Goal: Task Accomplishment & Management: Complete application form

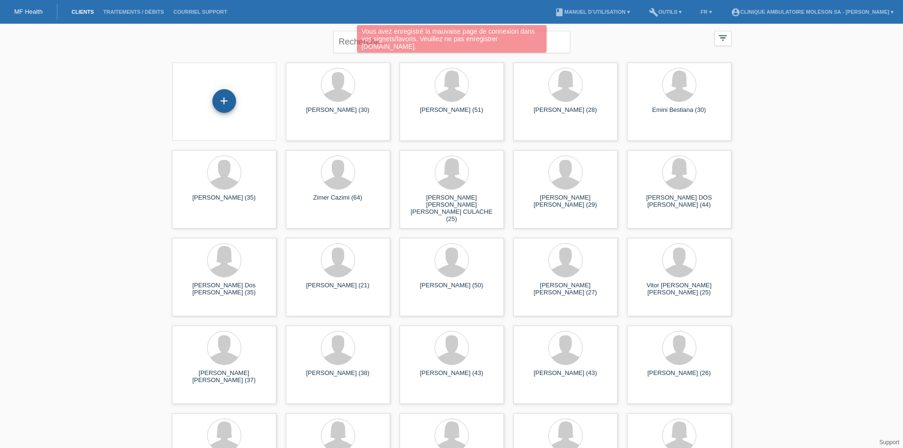
click at [231, 104] on div "+" at bounding box center [224, 101] width 24 height 24
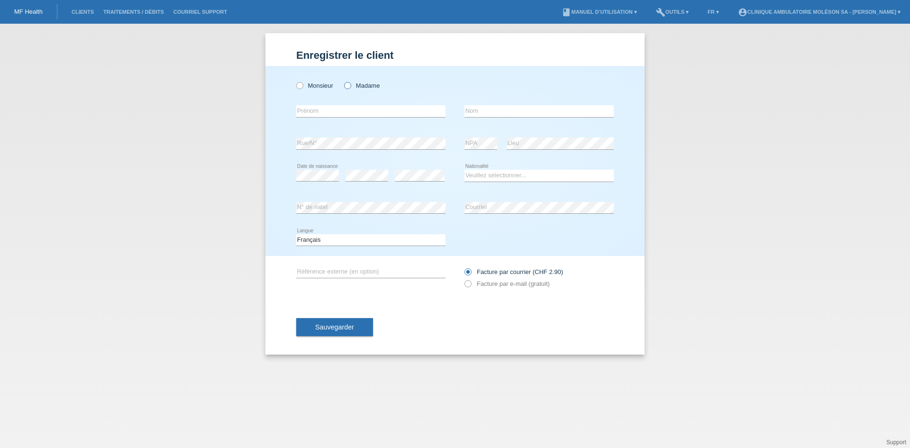
click at [359, 86] on label "Madame" at bounding box center [362, 85] width 36 height 7
click at [350, 86] on input "Madame" at bounding box center [347, 85] width 6 height 6
radio input "true"
paste input "PEREIRA GOMES Andreia"
drag, startPoint x: 348, startPoint y: 112, endPoint x: 261, endPoint y: 111, distance: 86.8
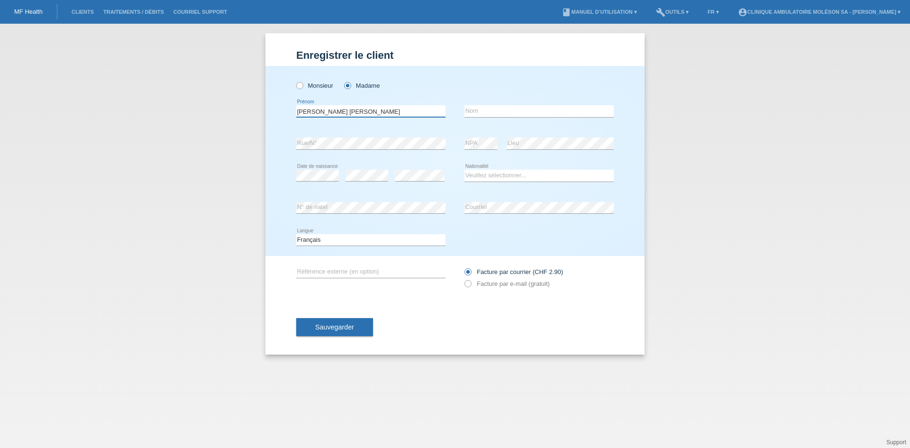
click at [261, 111] on div "Enregistrer le client Enregistrer le client Enregistrer le client Monsieur Mada…" at bounding box center [455, 236] width 910 height 424
type input "Andreia"
click at [487, 109] on input "text" at bounding box center [539, 111] width 149 height 12
paste input "[PERSON_NAME]"
type input "[PERSON_NAME]"
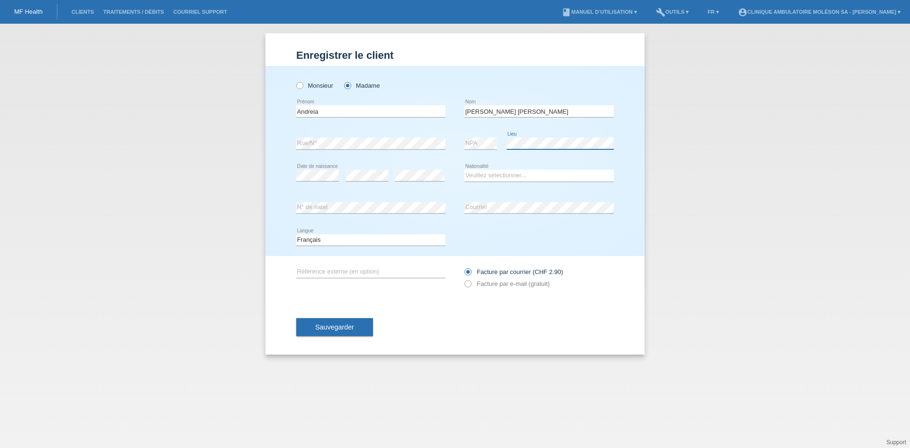
click at [484, 145] on div "error NPA error Lieu" at bounding box center [539, 144] width 149 height 32
click at [501, 176] on select "Veuillez sélectionner... Suisse Allemagne Autriche Liechtenstein ------------ A…" at bounding box center [539, 175] width 149 height 11
select select "PT"
click at [465, 170] on select "Veuillez sélectionner... Suisse Allemagne Autriche Liechtenstein ------------ A…" at bounding box center [539, 175] width 149 height 11
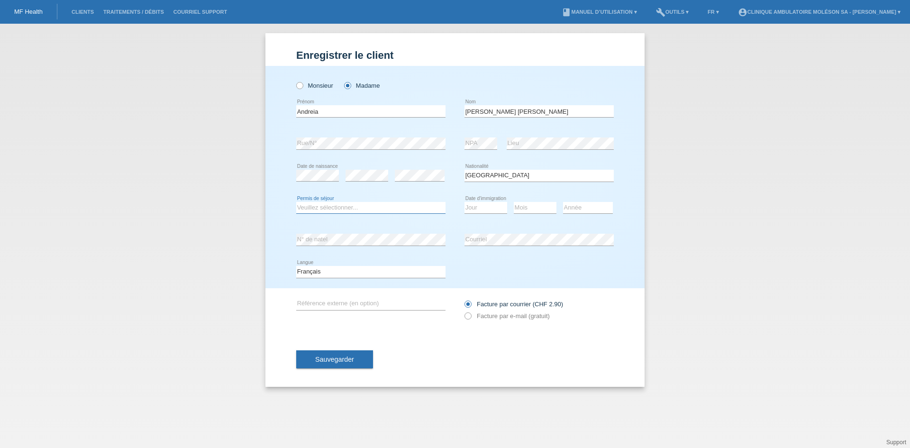
click at [342, 208] on select "Veuillez sélectionner... C B B - Statut de réfugié Autre" at bounding box center [370, 207] width 149 height 11
select select "C"
click at [296, 202] on select "Veuillez sélectionner... C B B - Statut de réfugié Autre" at bounding box center [370, 207] width 149 height 11
click at [486, 211] on select "Jour 01 02 03 04 05 06 07 08 09 10 11" at bounding box center [486, 207] width 43 height 11
click at [480, 207] on select "Jour 01 02 03 04 05 06 07 08 09 10 11" at bounding box center [486, 207] width 43 height 11
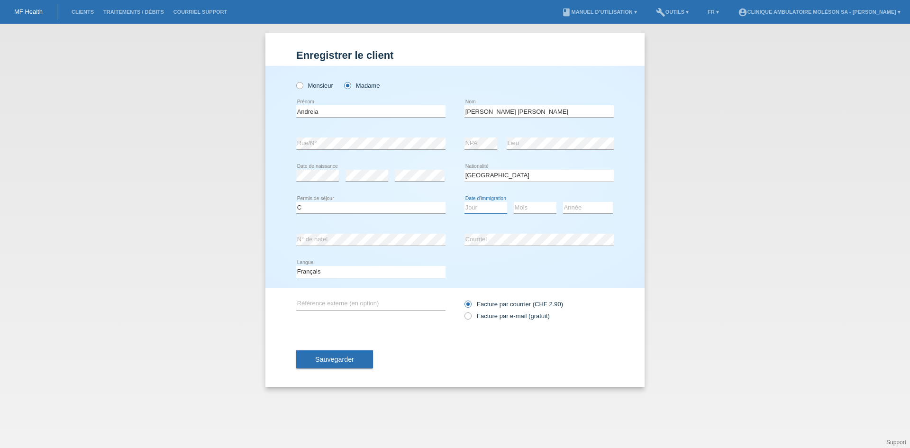
select select "01"
click at [465, 202] on select "Jour 01 02 03 04 05 06 07 08 09 10 11" at bounding box center [486, 207] width 43 height 11
click at [531, 209] on select "Mois 01 02 03 04 05 06 07 08 09 10 11" at bounding box center [535, 207] width 43 height 11
select select "04"
click at [514, 202] on select "Mois 01 02 03 04 05 06 07 08 09 10 11" at bounding box center [535, 207] width 43 height 11
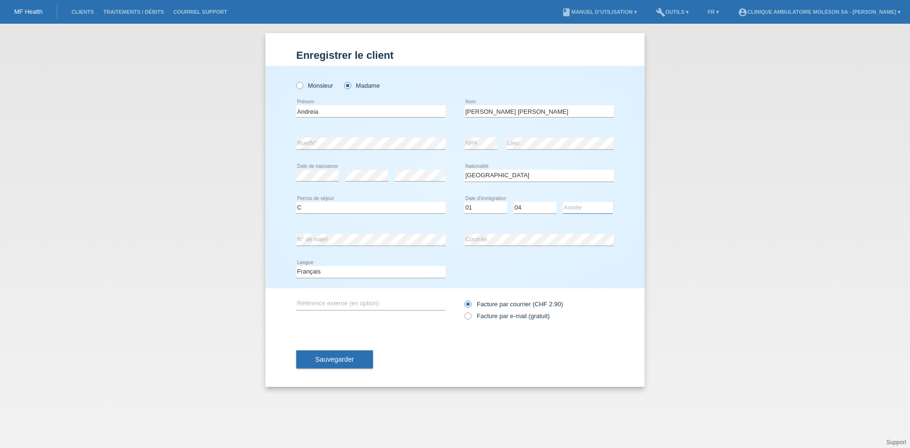
click at [597, 203] on select "Année 2025 2024 2023 2022 2021 2020 2019 2018 2017 2016 2015 2014 2013 2012 201…" at bounding box center [588, 207] width 50 height 11
select select "2020"
click at [563, 202] on select "Année 2025 2024 2023 2022 2021 2020 2019 2018 2017 2016 2015 2014 2013 2012 201…" at bounding box center [588, 207] width 50 height 11
click at [476, 314] on label "Facture par e-mail (gratuit)" at bounding box center [507, 315] width 85 height 7
click at [471, 314] on input "Facture par e-mail (gratuit)" at bounding box center [468, 318] width 6 height 12
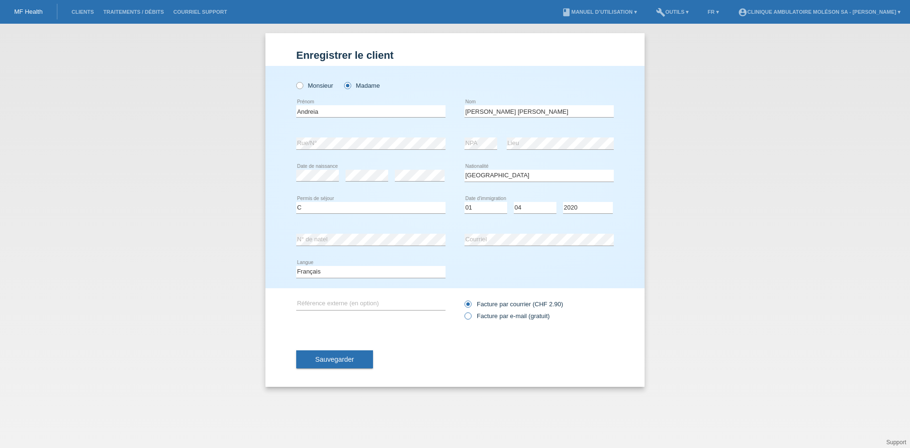
radio input "true"
click at [356, 359] on button "Sauvegarder" at bounding box center [334, 359] width 77 height 18
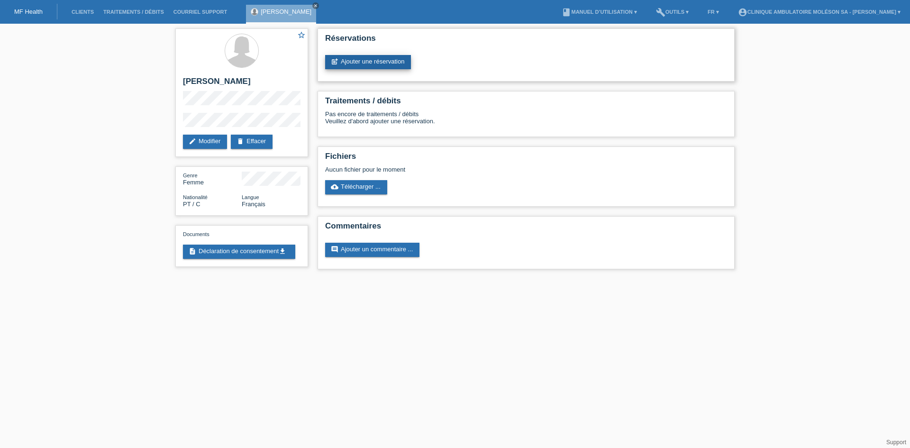
click at [358, 59] on link "post_add Ajouter une réservation" at bounding box center [368, 62] width 86 height 14
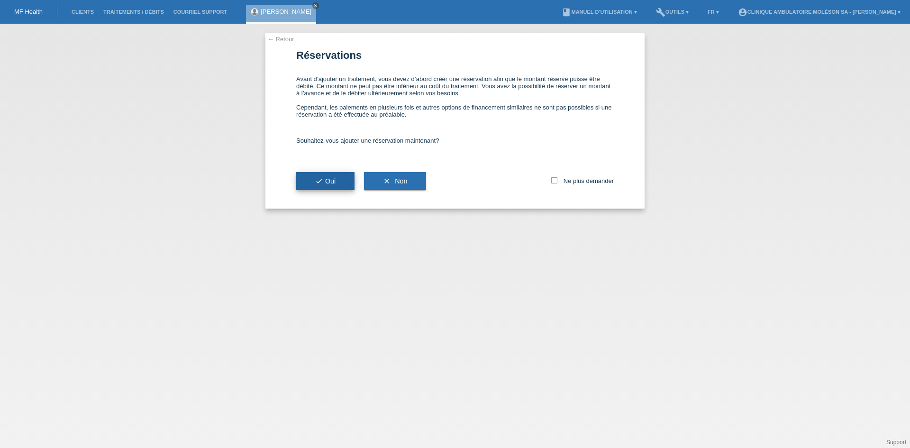
click at [309, 184] on button "check Oui" at bounding box center [325, 181] width 58 height 18
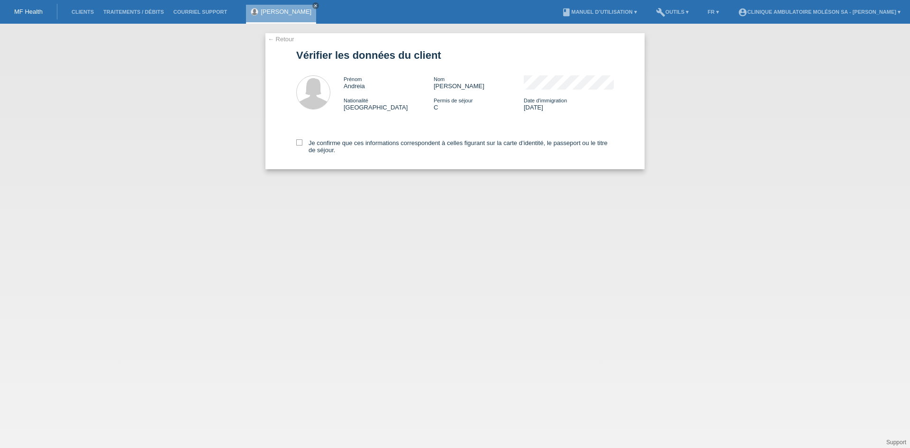
click at [318, 135] on div "Je confirme que ces informations correspondent à celles figurant sur la carte d…" at bounding box center [455, 144] width 318 height 49
click at [318, 144] on label "Je confirme que ces informations correspondent à celles figurant sur la carte d…" at bounding box center [455, 146] width 318 height 14
click at [303, 144] on input "Je confirme que ces informations correspondent à celles figurant sur la carte d…" at bounding box center [299, 142] width 6 height 6
checkbox input "true"
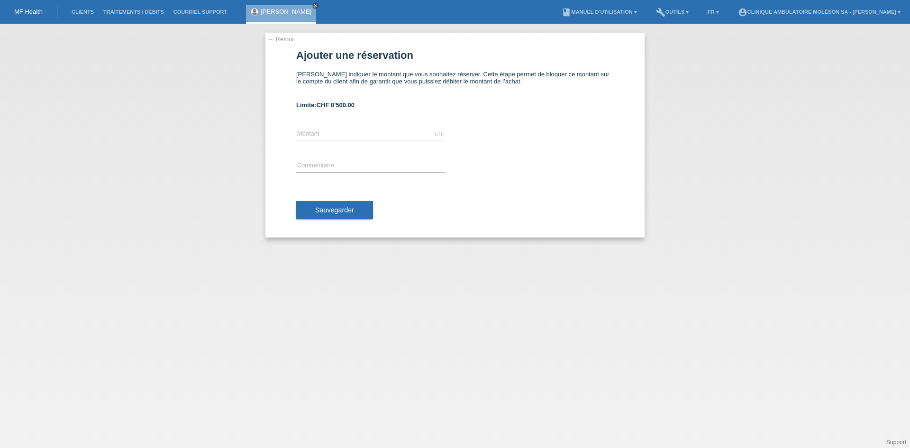
click at [275, 37] on link "← Retour" at bounding box center [281, 39] width 27 height 7
